Goal: Information Seeking & Learning: Learn about a topic

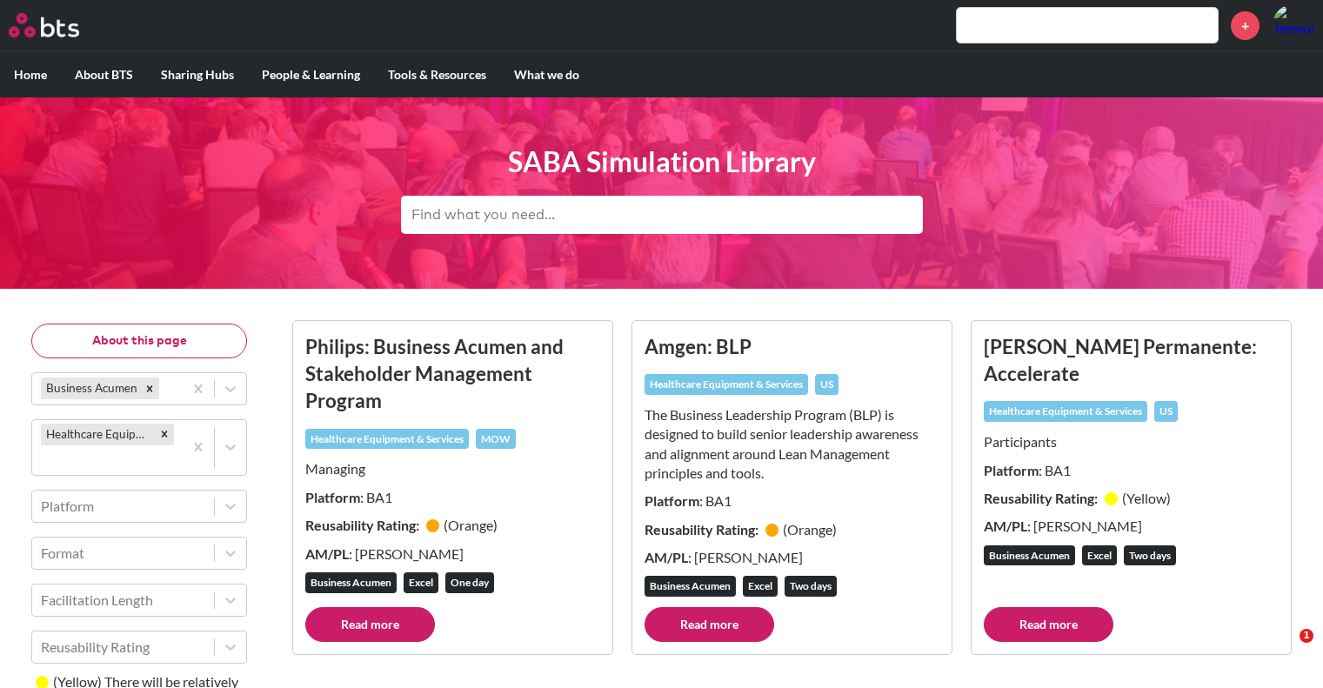
scroll to position [212, 0]
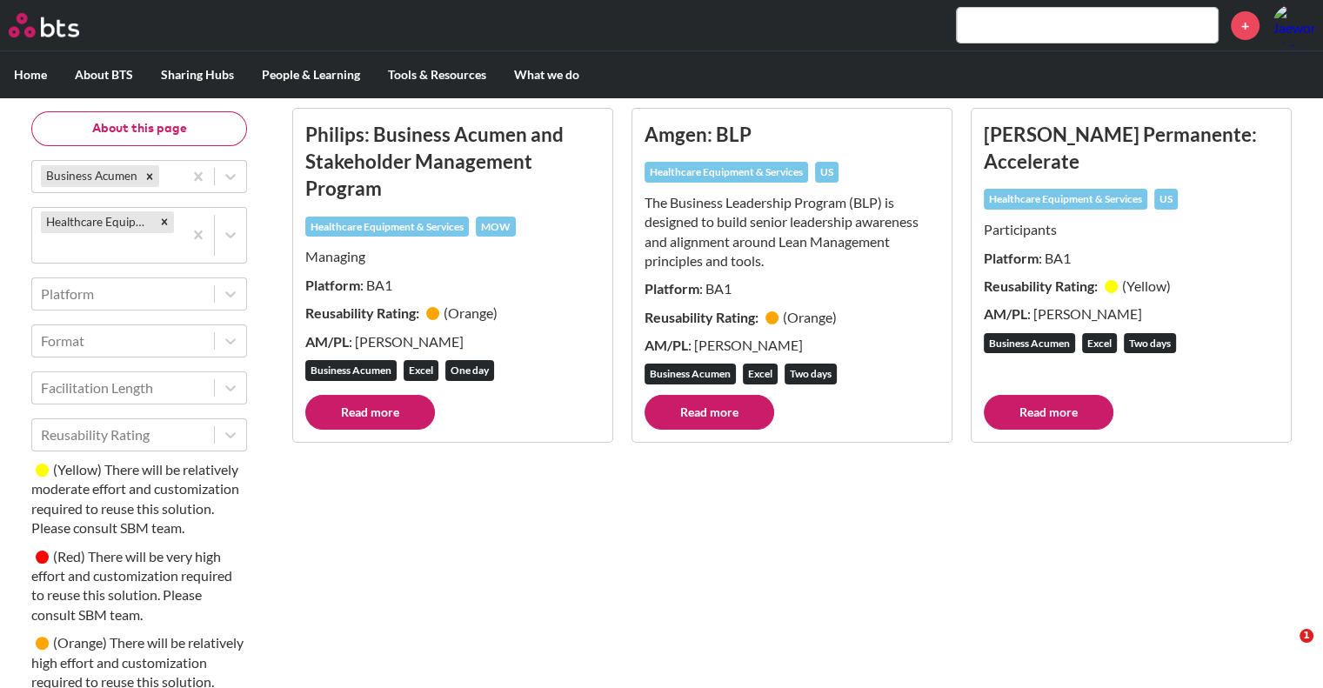
click at [1022, 20] on input "text" at bounding box center [1087, 25] width 261 height 35
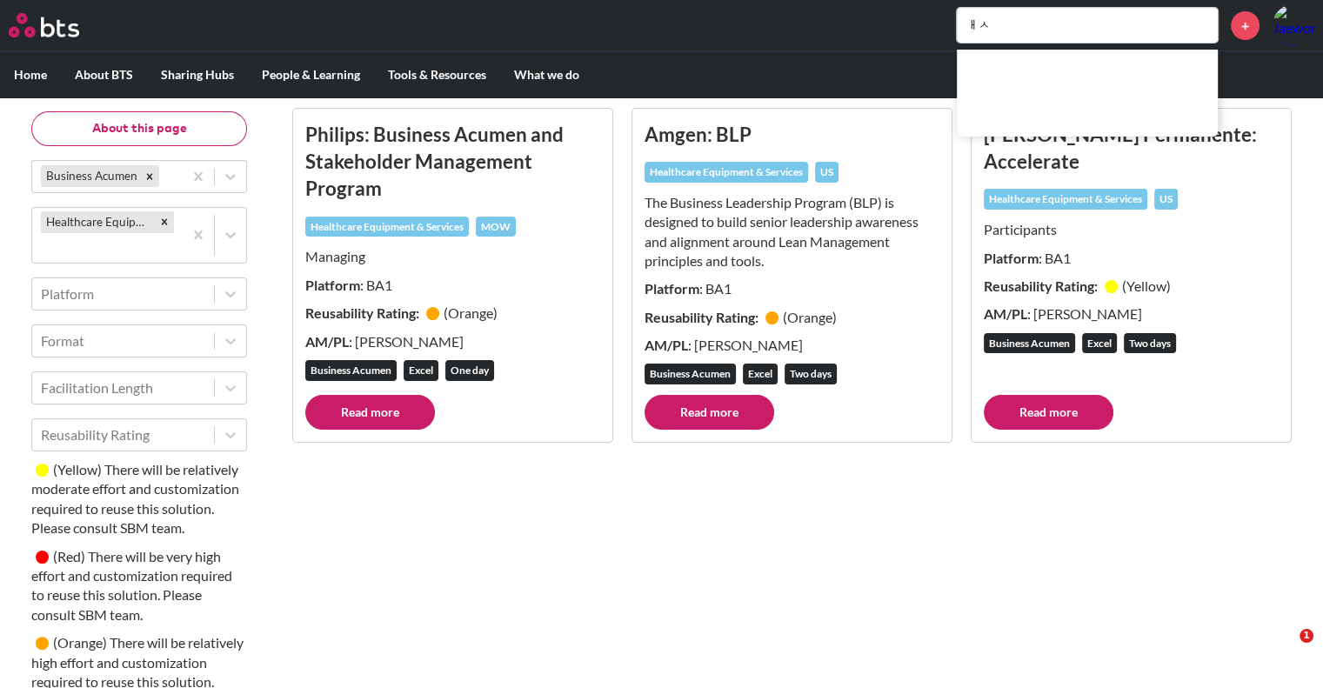
type input "ㅐ"
type input "otsuka"
click at [1093, 492] on div "Philips: Business Acumen and Stakeholder Management Program Healthcare Equipmen…" at bounding box center [792, 469] width 1028 height 750
drag, startPoint x: 1018, startPoint y: 499, endPoint x: 1021, endPoint y: 490, distance: 9.1
click at [1018, 499] on div "Philips: Business Acumen and Stakeholder Management Program Healthcare Equipmen…" at bounding box center [792, 469] width 1028 height 750
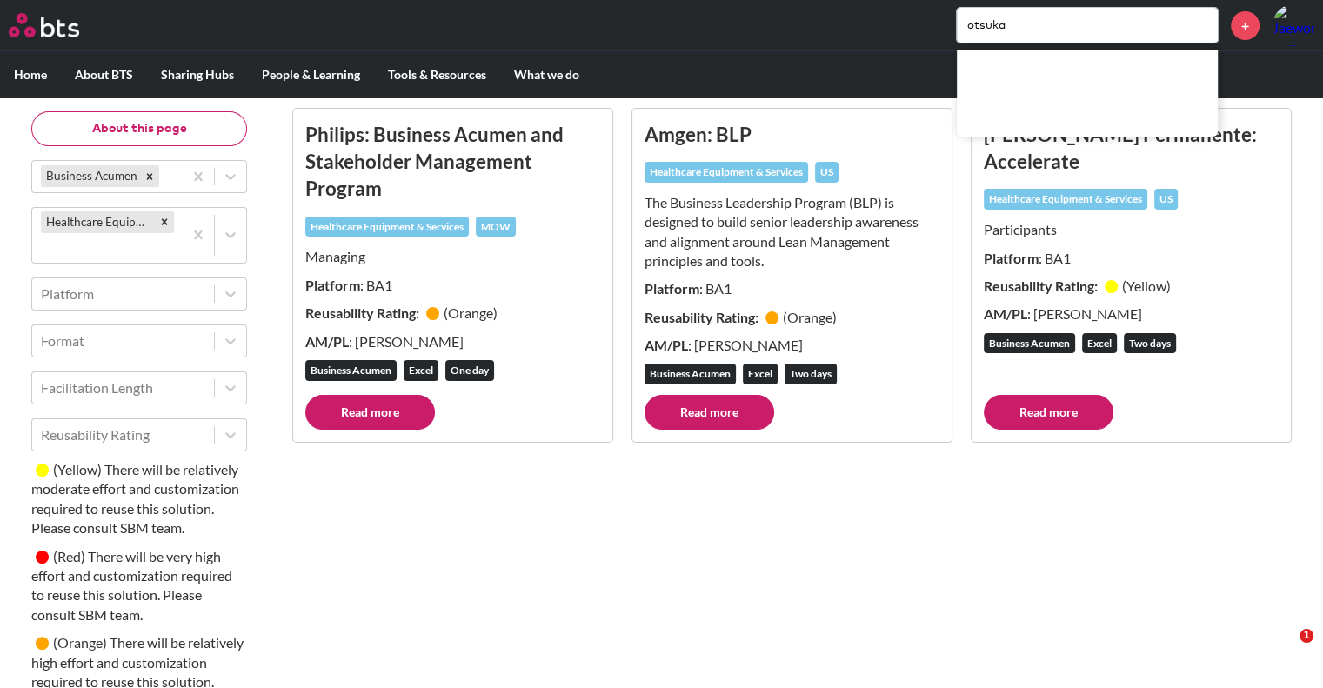
drag, startPoint x: 1018, startPoint y: 620, endPoint x: 1056, endPoint y: 499, distance: 126.9
click at [1018, 620] on div "Philips: Business Acumen and Stakeholder Management Program Healthcare Equipmen…" at bounding box center [792, 469] width 1028 height 750
click at [906, 526] on div "Philips: Business Acumen and Stakeholder Management Program Healthcare Equipmen…" at bounding box center [792, 469] width 1028 height 750
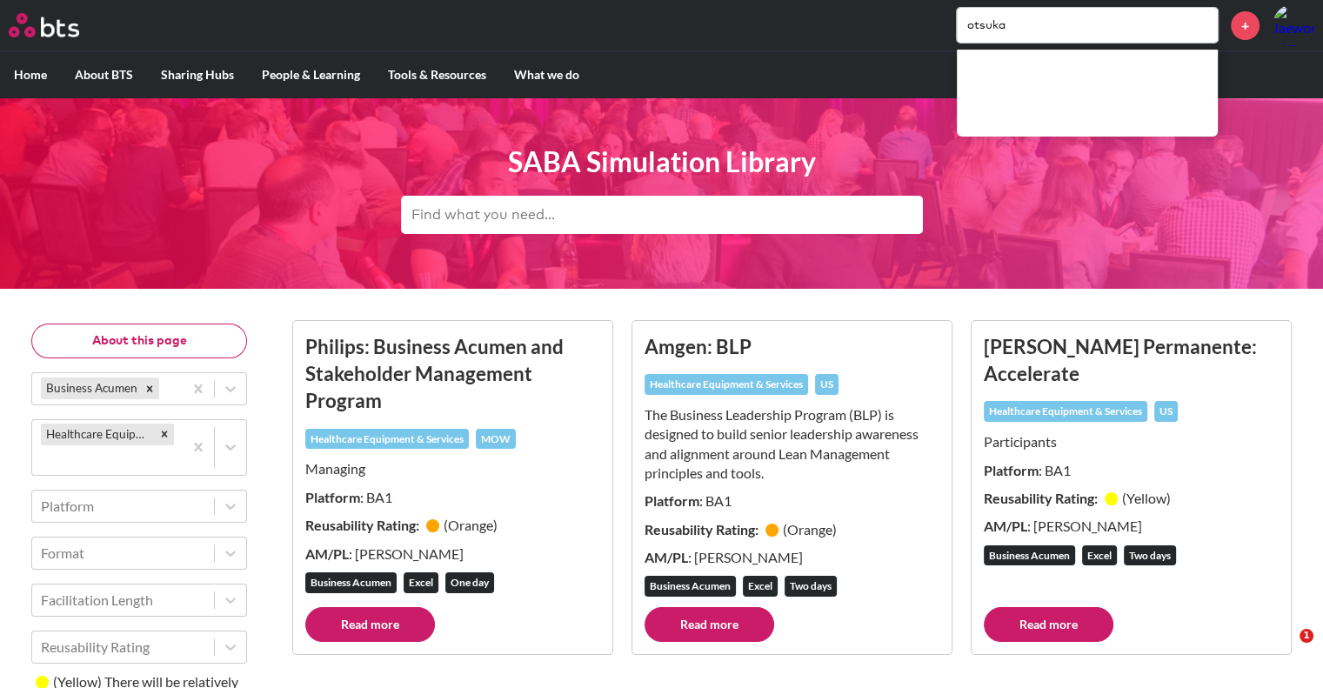
click at [477, 218] on input "text" at bounding box center [662, 215] width 522 height 38
type input "healthcare"
click at [158, 428] on icon "Remove Healthcare Equipment & Services" at bounding box center [164, 434] width 12 height 12
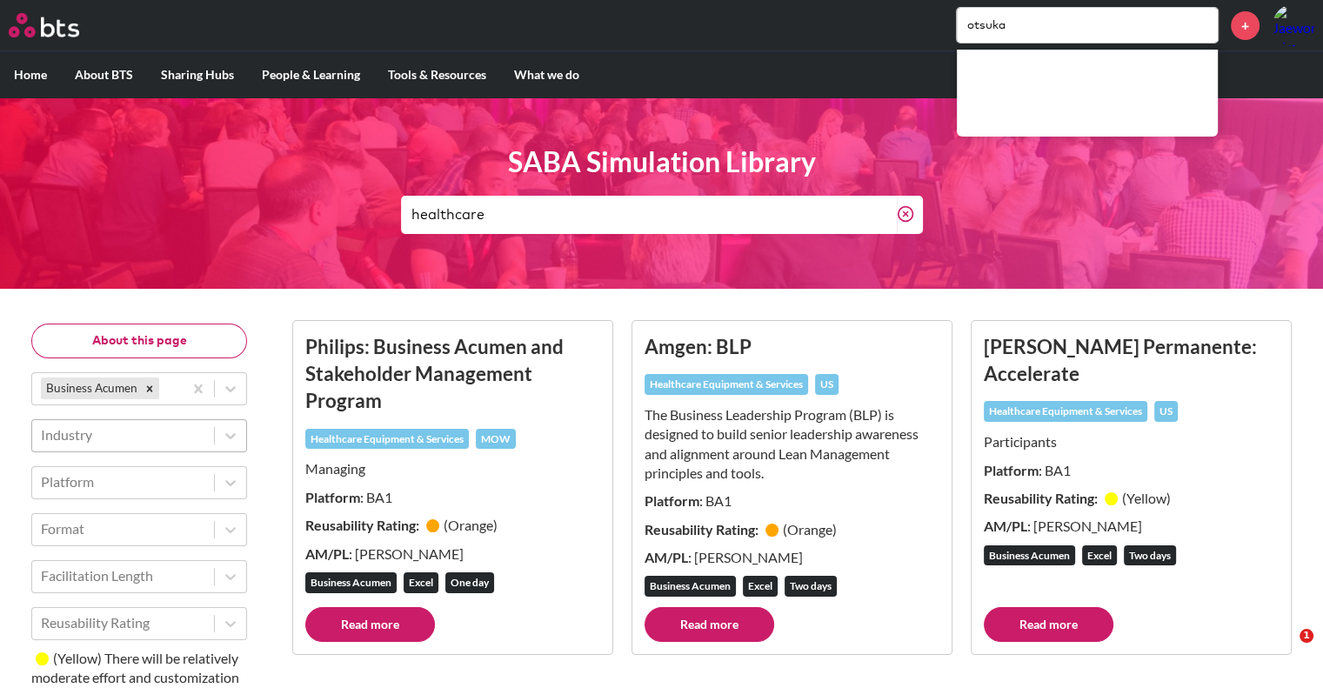
click at [820, 216] on input "healthcare" at bounding box center [649, 215] width 496 height 38
